Goal: Task Accomplishment & Management: Complete application form

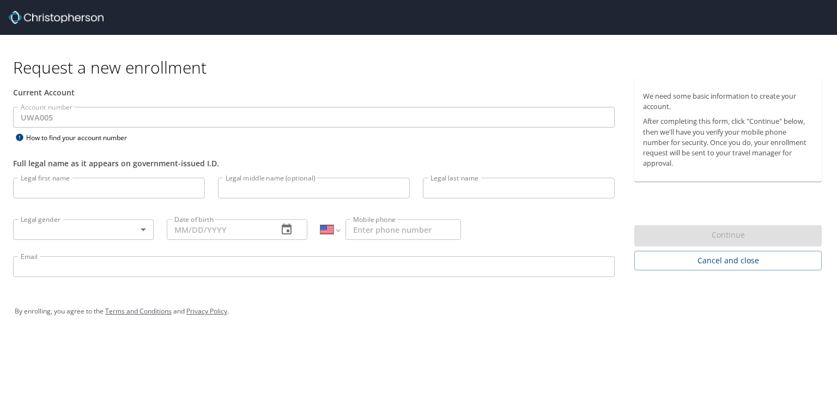
select select "US"
click at [73, 189] on input "Legal first name" at bounding box center [109, 188] width 192 height 21
type input "Katie"
type input "Y"
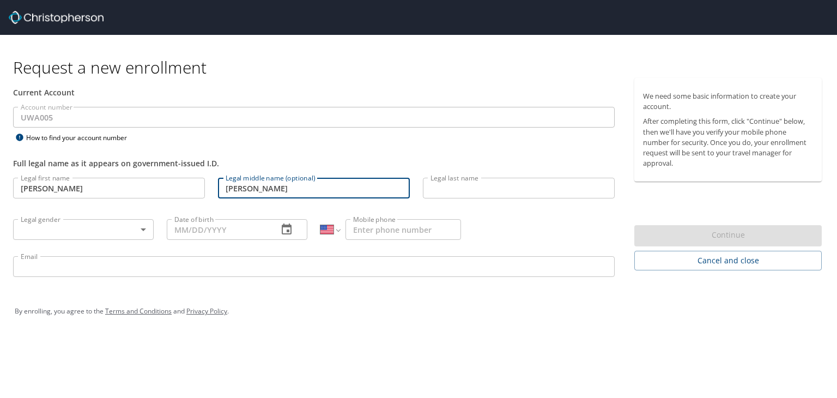
type input "Theodora"
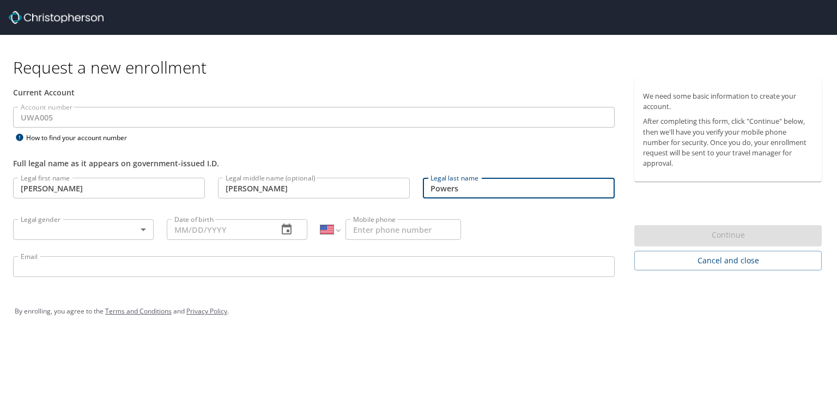
type input "Powers"
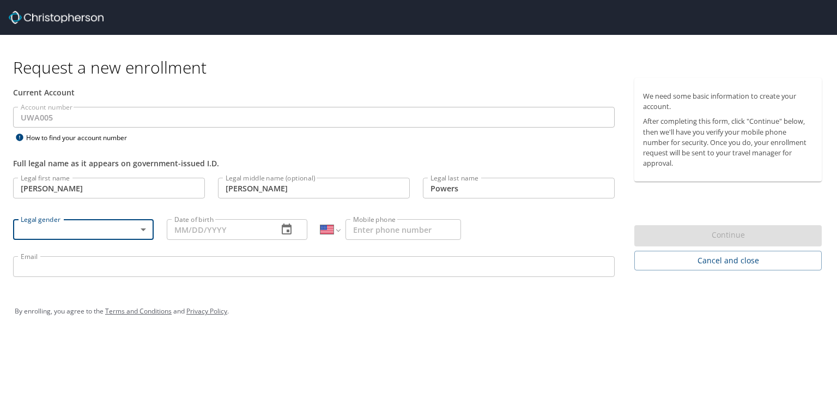
click at [83, 235] on body "Request a new enrollment Current Account Account number UWA005 Account number H…" at bounding box center [418, 199] width 837 height 398
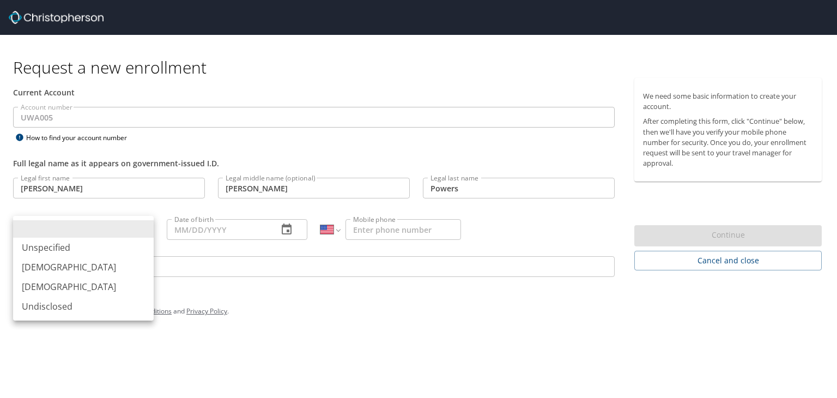
click at [117, 293] on li "Female" at bounding box center [83, 287] width 141 height 20
type input "Female"
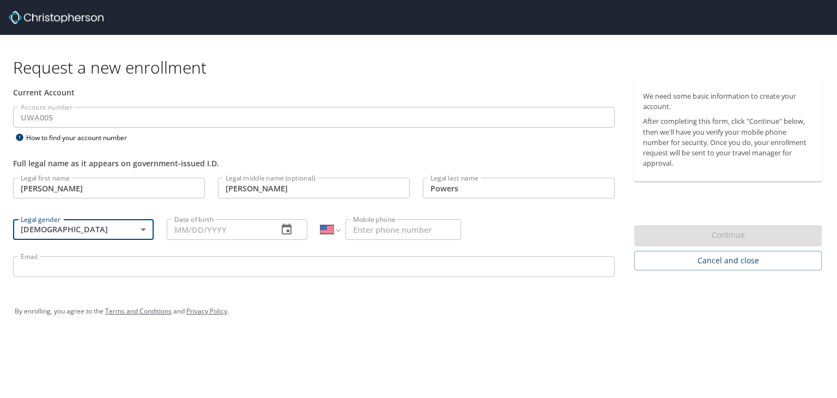
click at [230, 231] on input "Date of birth" at bounding box center [218, 229] width 102 height 21
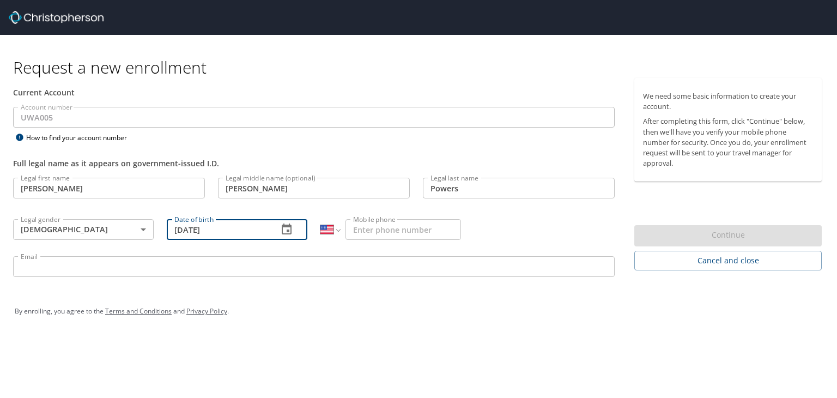
type input "12/22/1997"
click at [416, 227] on input "Mobile phone" at bounding box center [404, 229] width 116 height 21
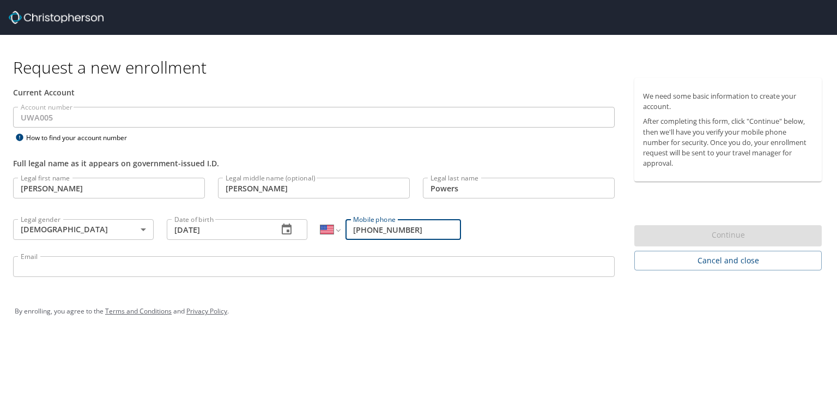
type input "(907) 821-8699"
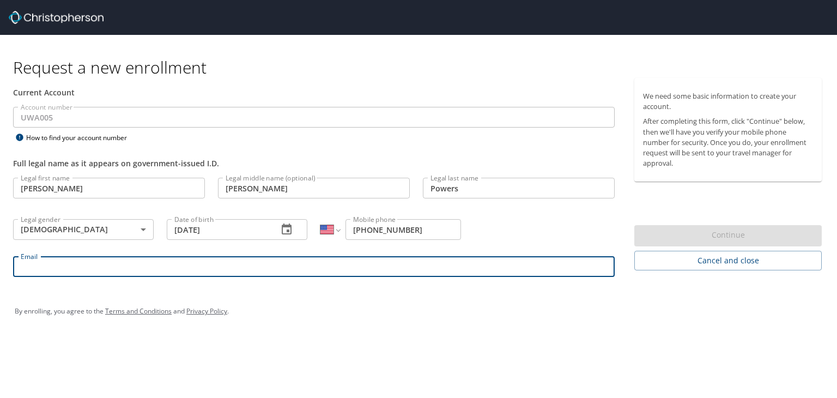
click at [419, 273] on input "Email" at bounding box center [314, 266] width 602 height 21
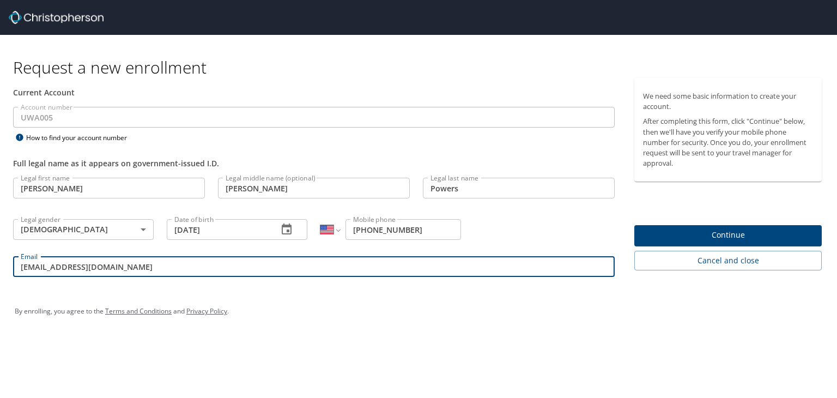
drag, startPoint x: 135, startPoint y: 265, endPoint x: 0, endPoint y: 219, distance: 142.5
click at [0, 219] on div "Current Account Account number UWA005 Account number How to find your account n…" at bounding box center [314, 182] width 628 height 209
type input "powerskt@uw.edu"
click at [718, 234] on span "Continue" at bounding box center [728, 235] width 170 height 14
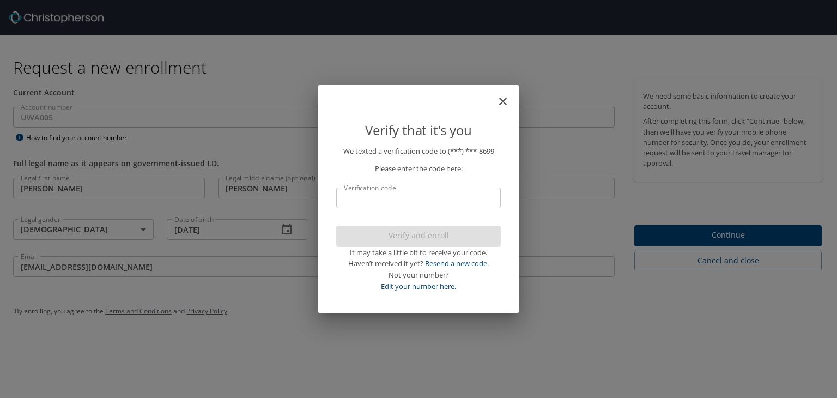
click at [403, 193] on input "Verification code" at bounding box center [418, 197] width 165 height 21
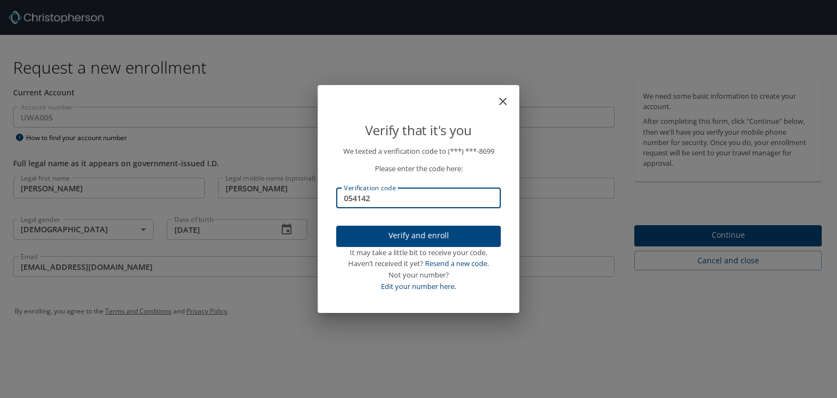
type input "054142"
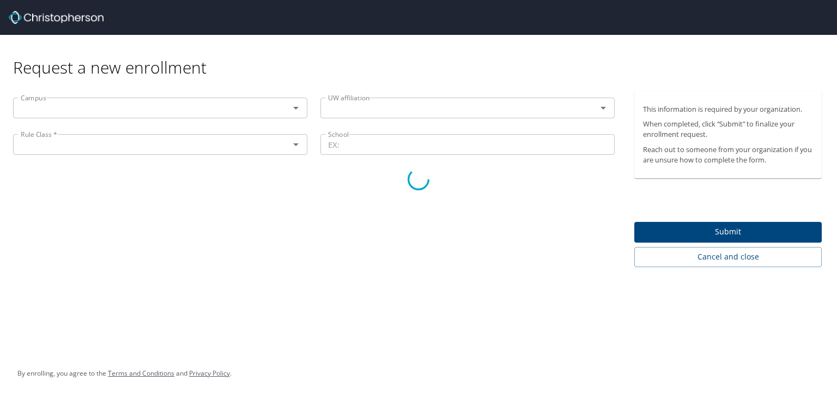
click at [150, 114] on div at bounding box center [418, 179] width 837 height 438
click at [137, 110] on div at bounding box center [418, 179] width 837 height 438
click at [154, 104] on div at bounding box center [418, 179] width 837 height 438
click at [365, 118] on div at bounding box center [418, 179] width 837 height 438
click at [359, 112] on div at bounding box center [418, 179] width 837 height 438
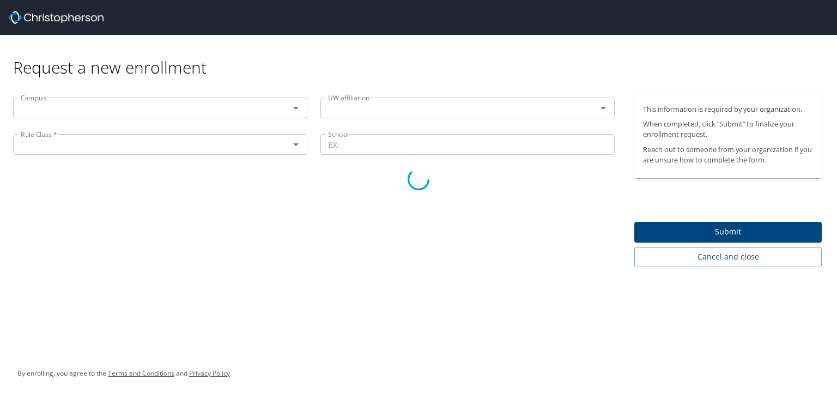
click at [125, 101] on div at bounding box center [418, 179] width 837 height 438
click at [124, 106] on div at bounding box center [418, 179] width 837 height 438
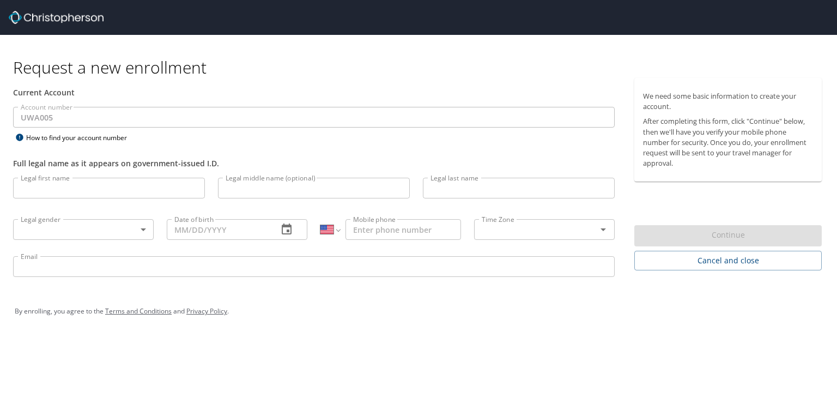
select select "US"
click at [128, 178] on input "Legal first name" at bounding box center [109, 188] width 192 height 21
type input "Katie"
click at [282, 190] on input "Legal middle name (optional)" at bounding box center [314, 188] width 192 height 21
type input "Theodora"
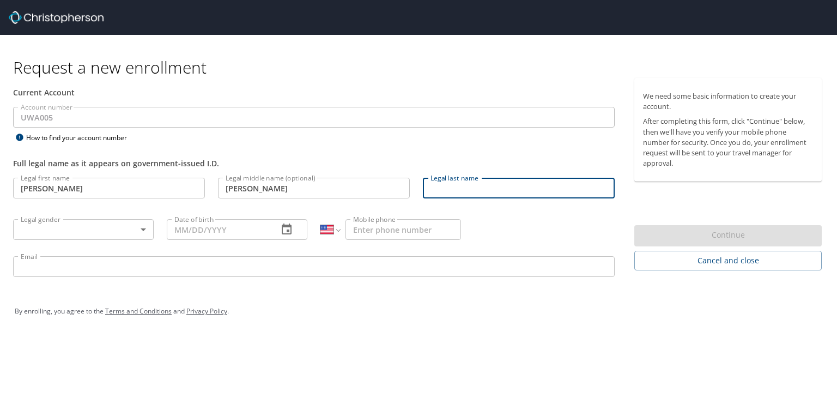
click at [456, 195] on input "Legal last name" at bounding box center [519, 188] width 192 height 21
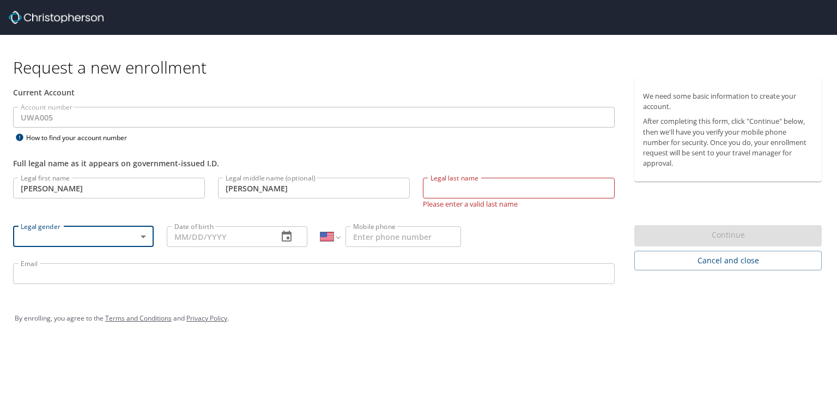
click at [466, 181] on input "Legal last name" at bounding box center [519, 188] width 192 height 21
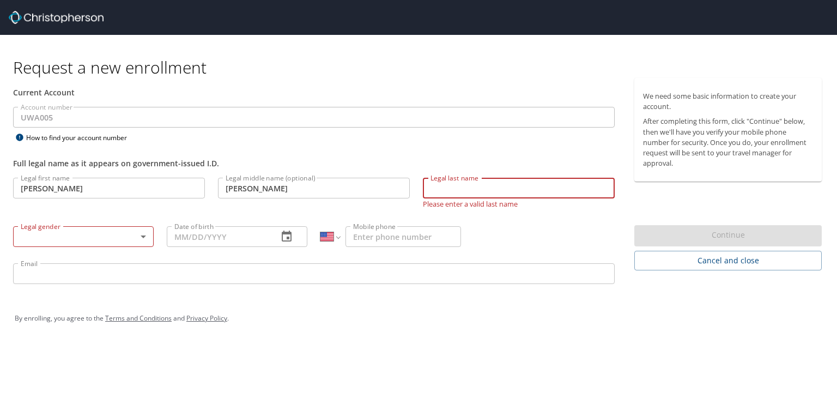
type input "Powers"
click at [96, 233] on body "Request a new enrollment Current Account Account number UWA005 Account number H…" at bounding box center [418, 199] width 837 height 398
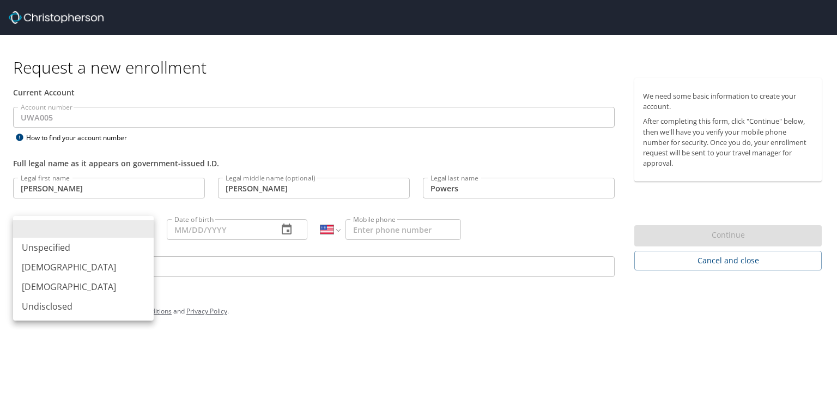
click at [104, 285] on li "Female" at bounding box center [83, 287] width 141 height 20
type input "Female"
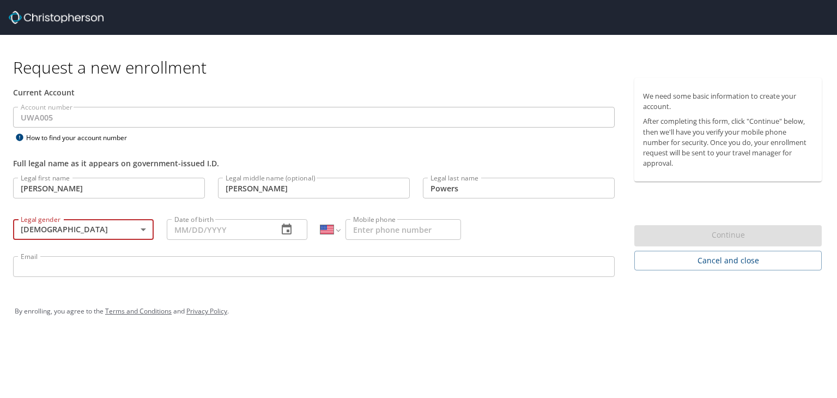
click at [233, 231] on input "Date of birth" at bounding box center [218, 229] width 102 height 21
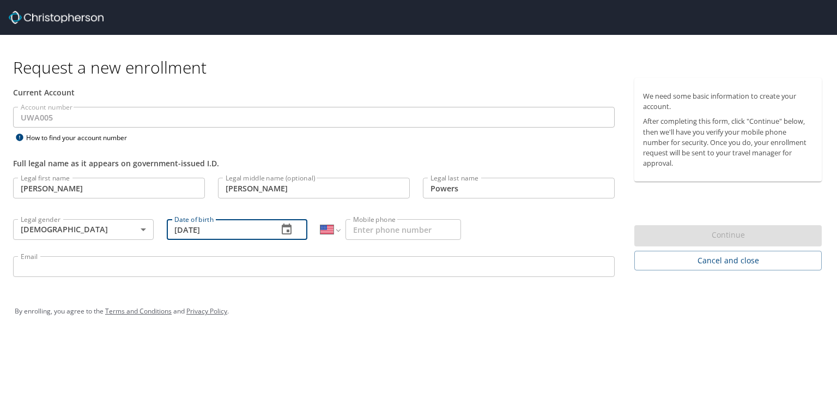
type input "12/22/1997"
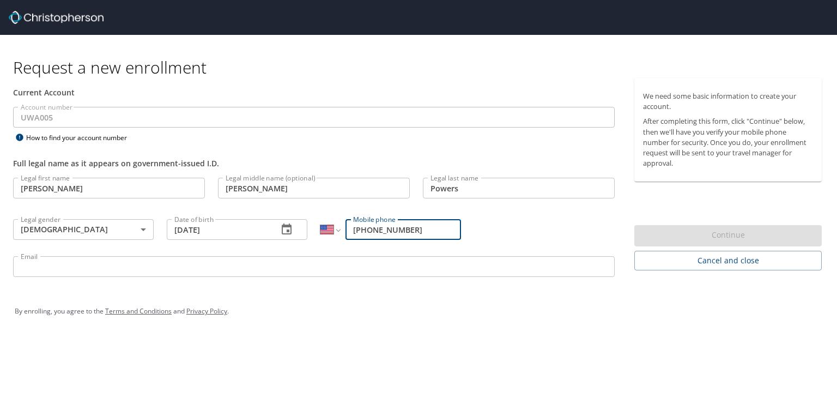
type input "(907) 821-8699"
click at [235, 262] on input "Email" at bounding box center [314, 266] width 602 height 21
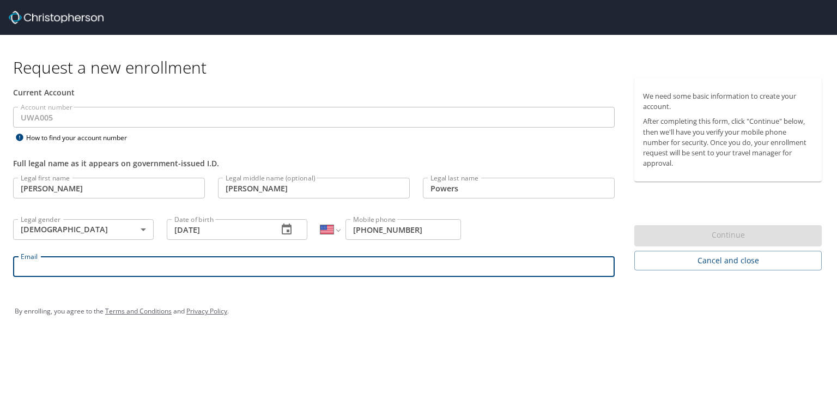
type input "powerskt@uw.edu"
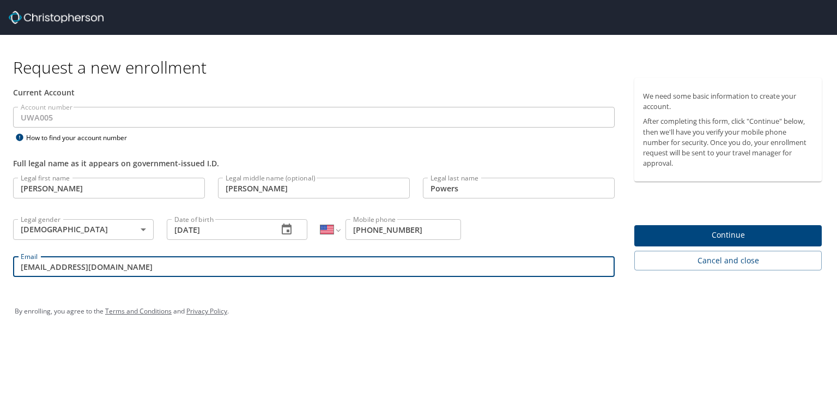
click at [735, 240] on span "Continue" at bounding box center [728, 235] width 170 height 14
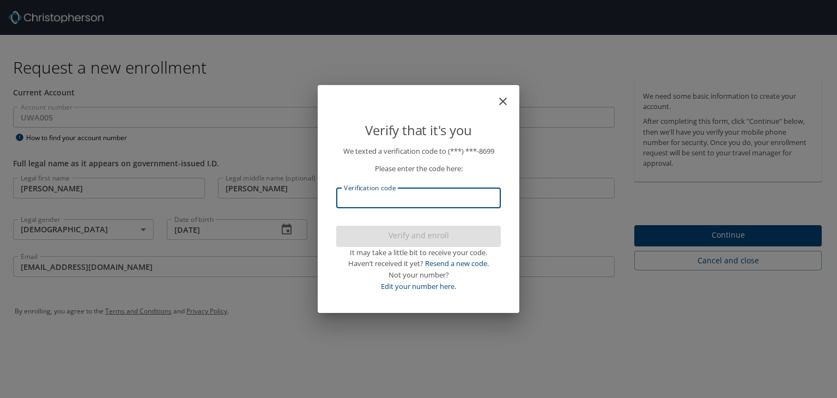
click at [478, 198] on input "Verification code" at bounding box center [418, 197] width 165 height 21
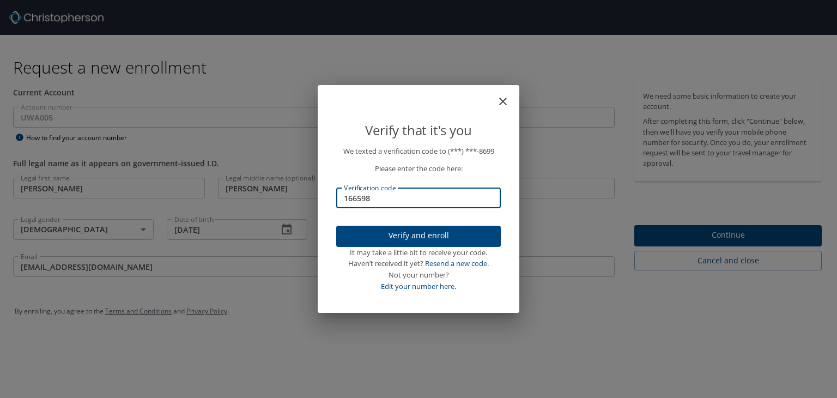
type input "166598"
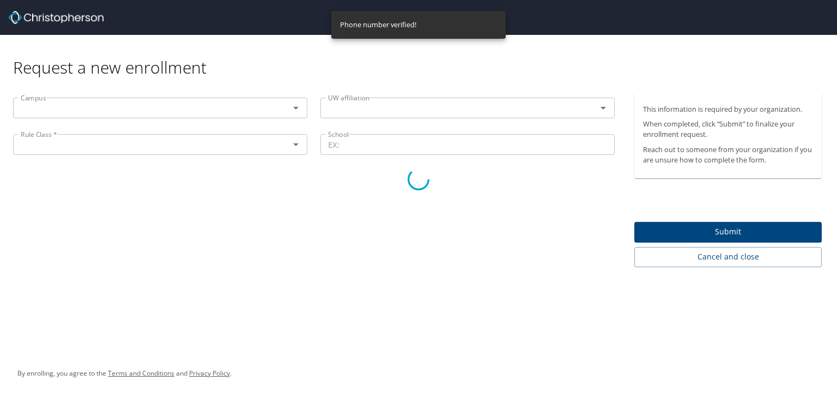
click at [190, 106] on div at bounding box center [418, 179] width 837 height 438
click at [366, 108] on div at bounding box center [418, 179] width 837 height 438
